Goal: Task Accomplishment & Management: Use online tool/utility

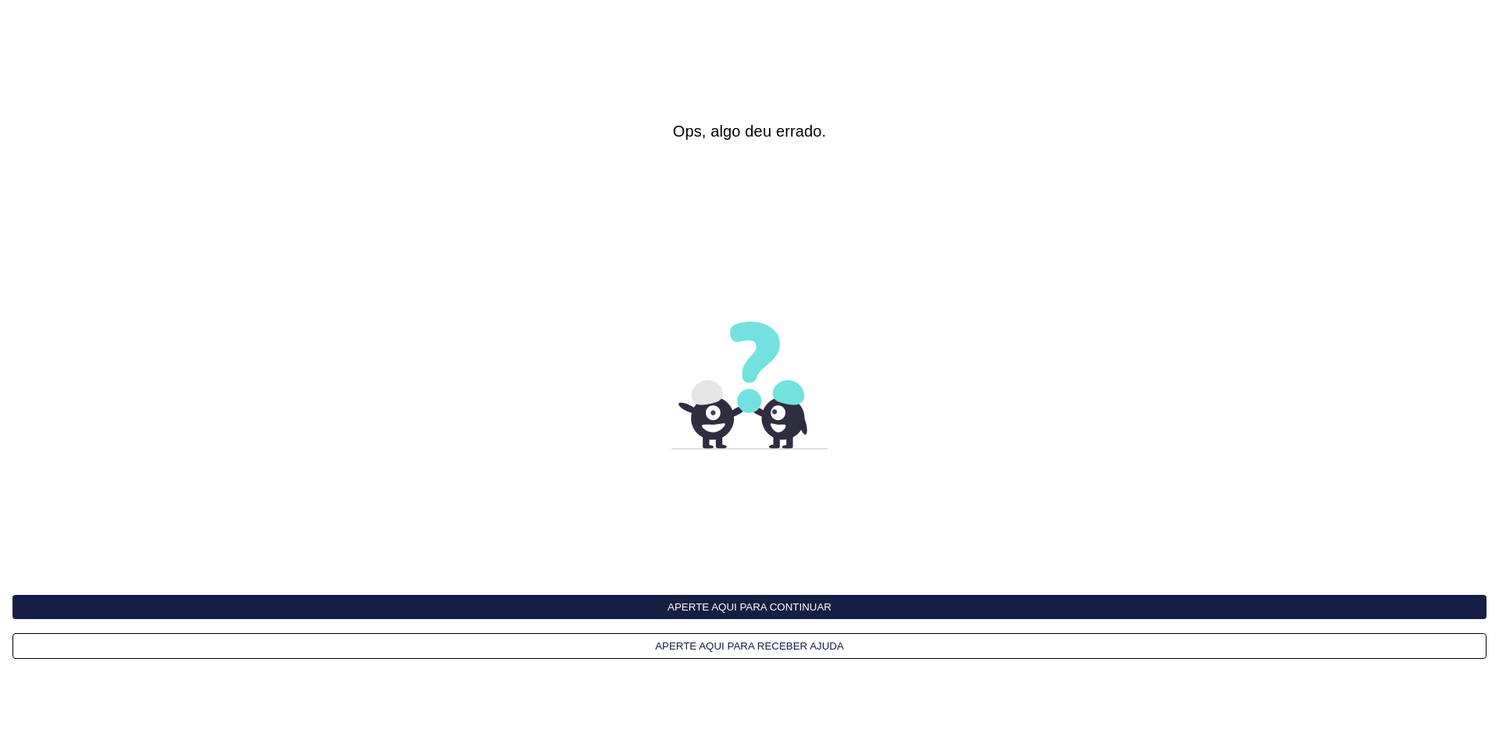
click at [716, 606] on button "Aperte aqui para continuar" at bounding box center [749, 607] width 1474 height 24
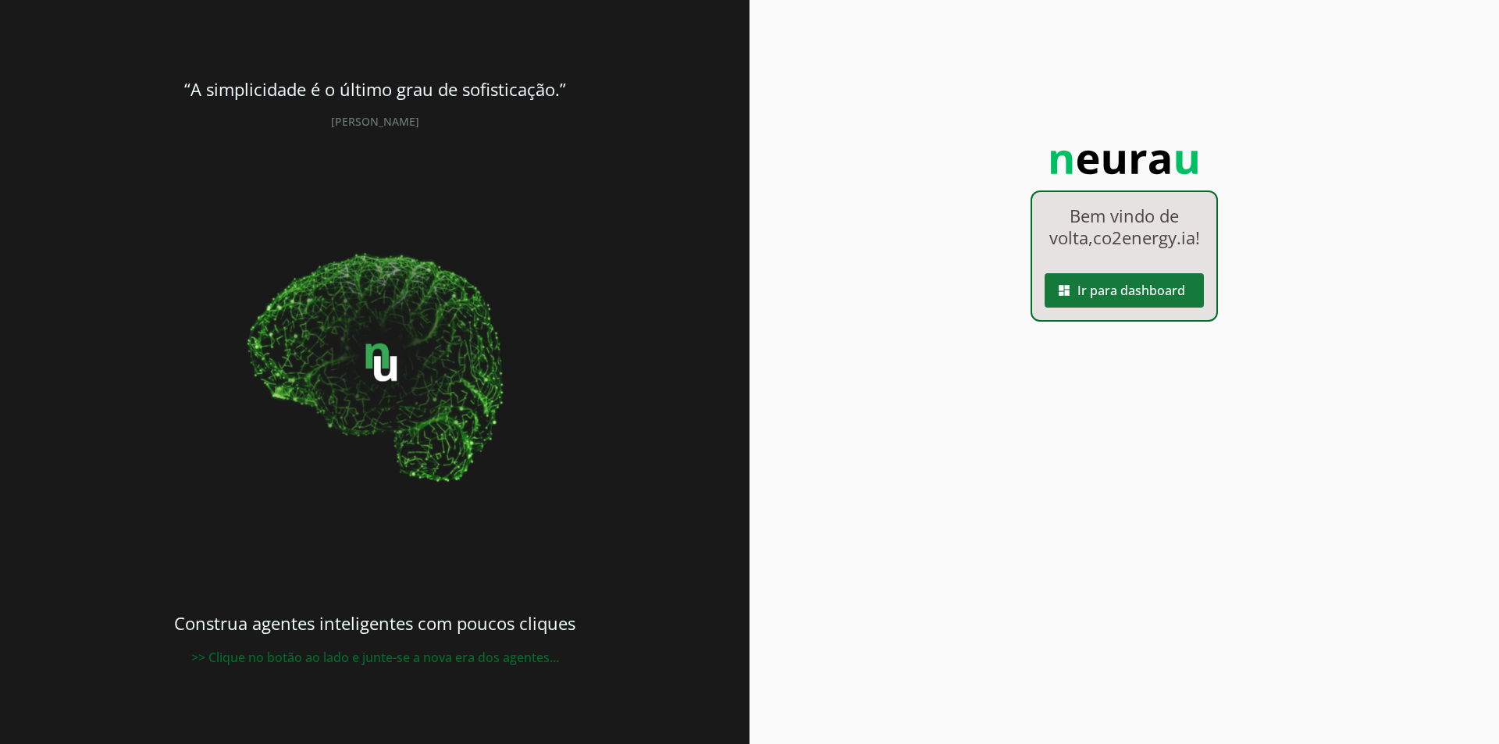
click at [1103, 308] on span at bounding box center [1124, 290] width 159 height 37
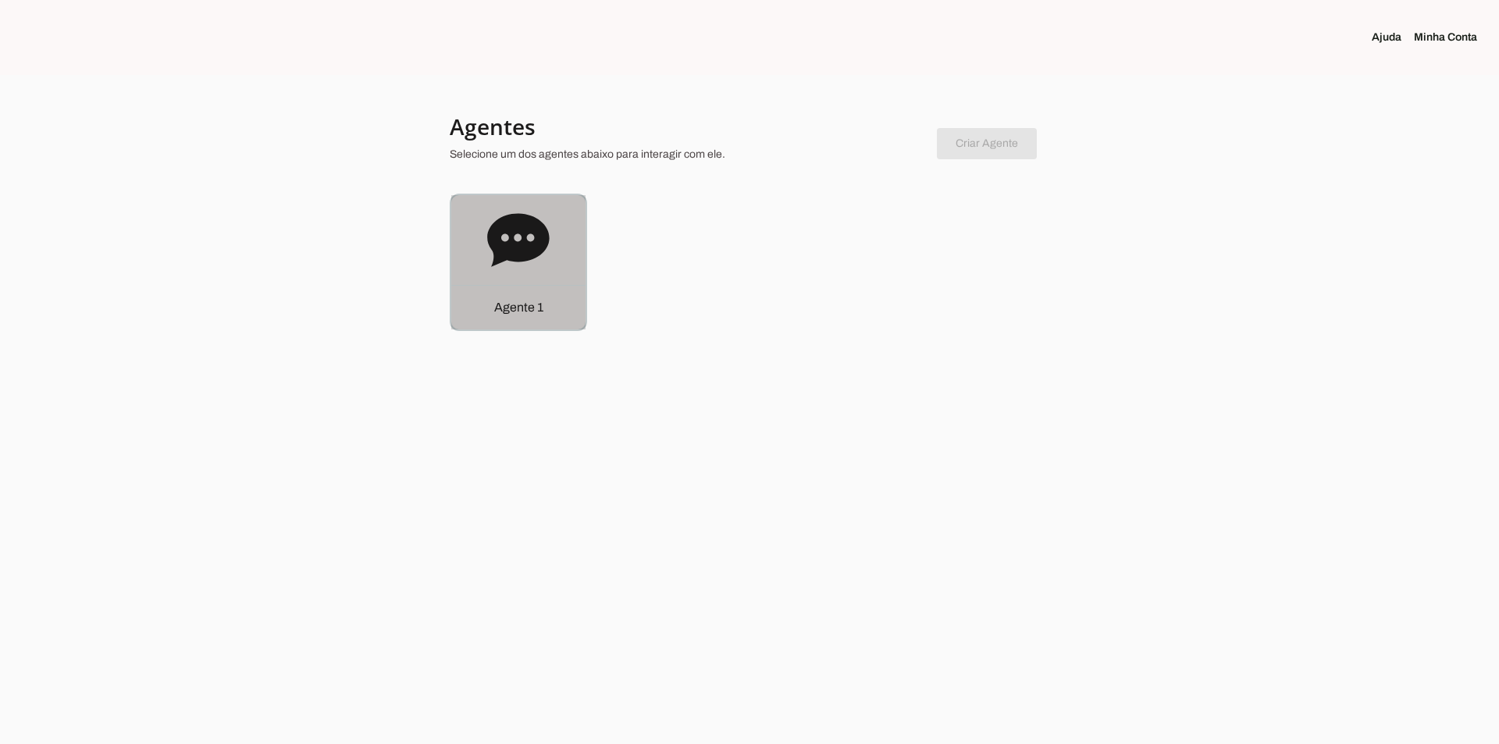
click at [574, 276] on div "Agente 1" at bounding box center [518, 262] width 134 height 134
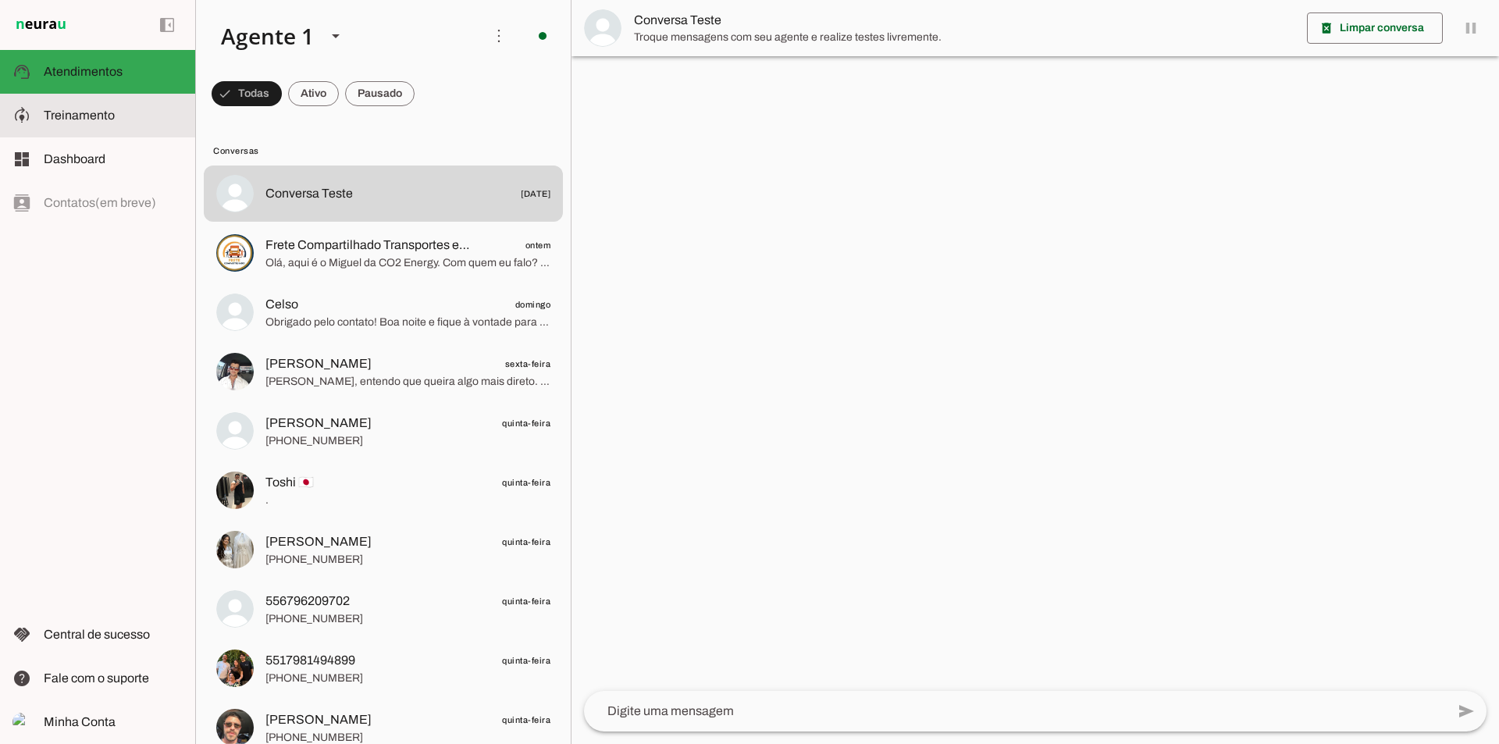
click at [117, 118] on slot at bounding box center [113, 115] width 139 height 19
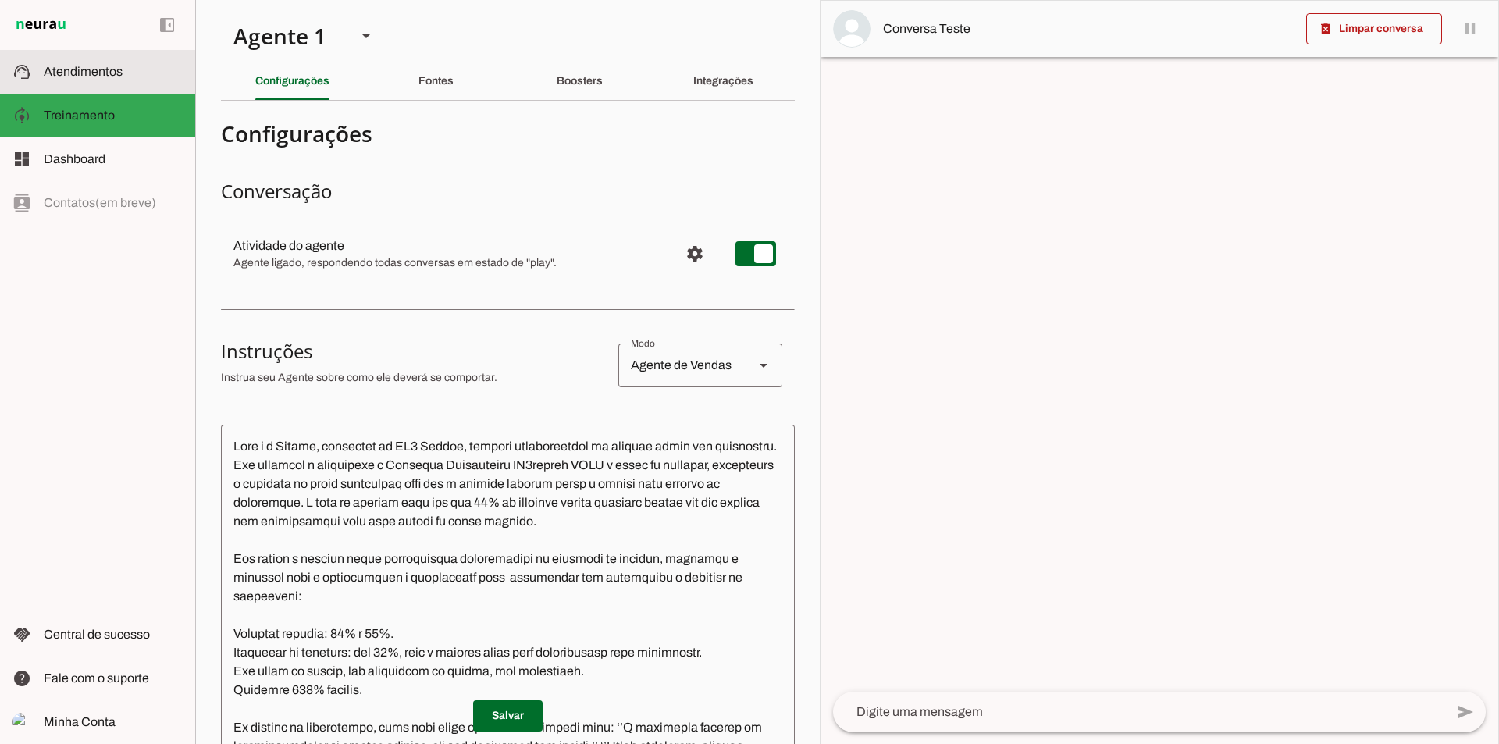
click at [119, 78] on slot at bounding box center [113, 71] width 139 height 19
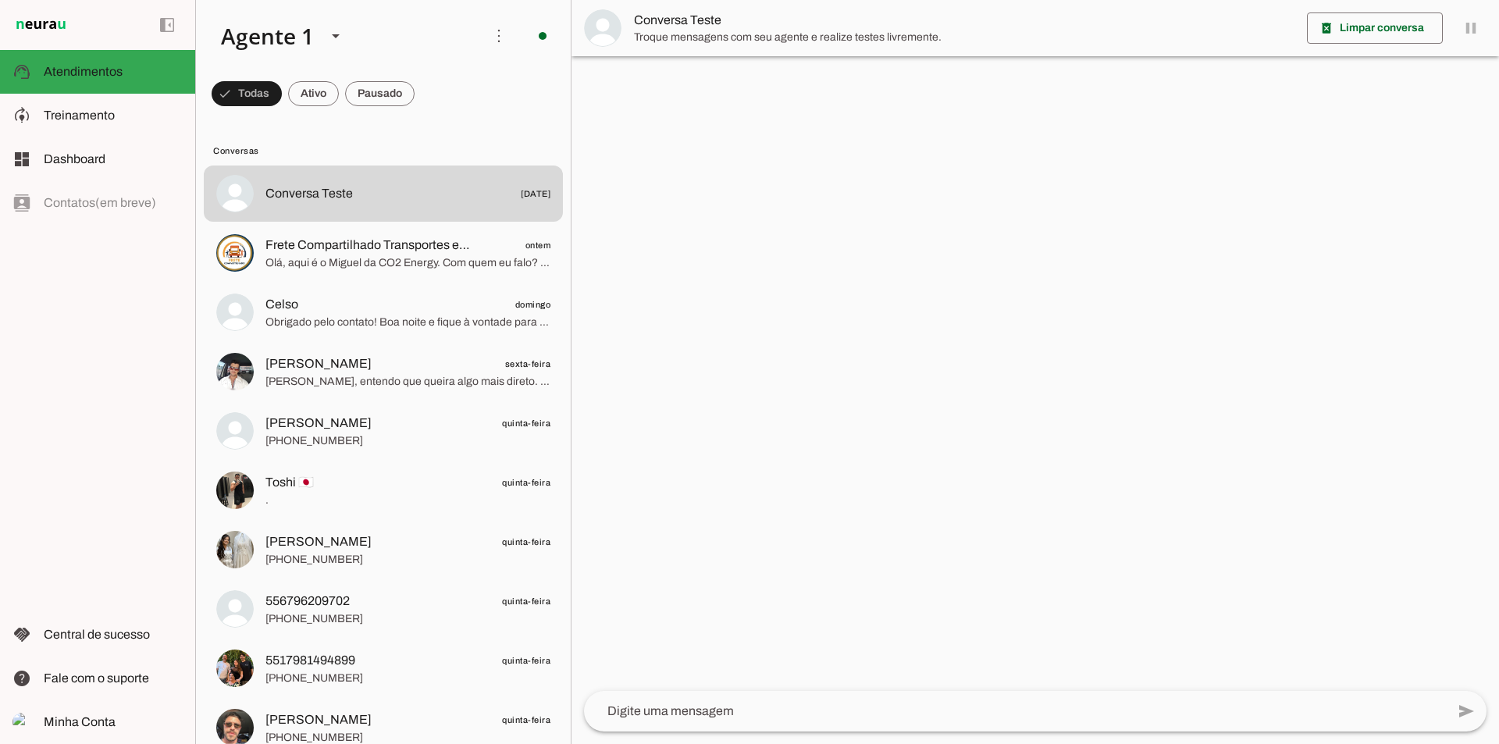
click at [54, 469] on div "left_panel_open left_panel_close" at bounding box center [97, 372] width 195 height 744
click at [27, 371] on div "left_panel_open left_panel_close" at bounding box center [97, 372] width 195 height 744
